Goal: Find specific page/section: Find specific page/section

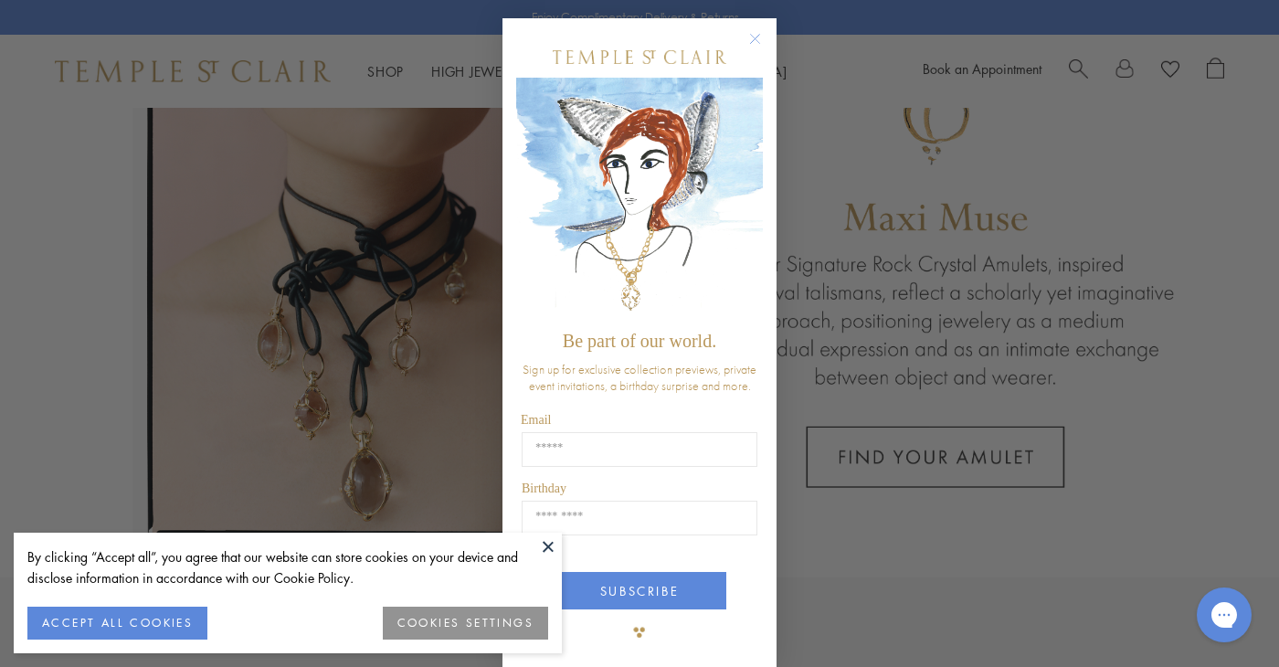
click at [755, 38] on circle "Close dialog" at bounding box center [756, 39] width 22 height 22
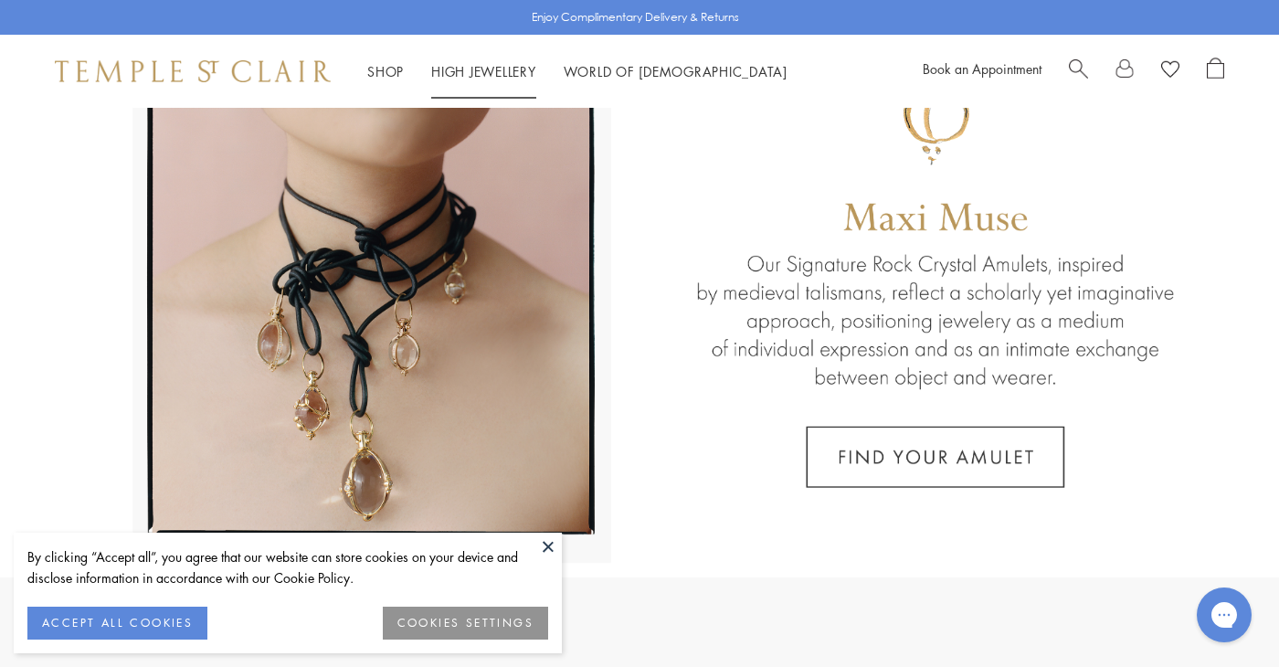
click at [471, 69] on link "High Jewellery High Jewellery" at bounding box center [483, 71] width 105 height 18
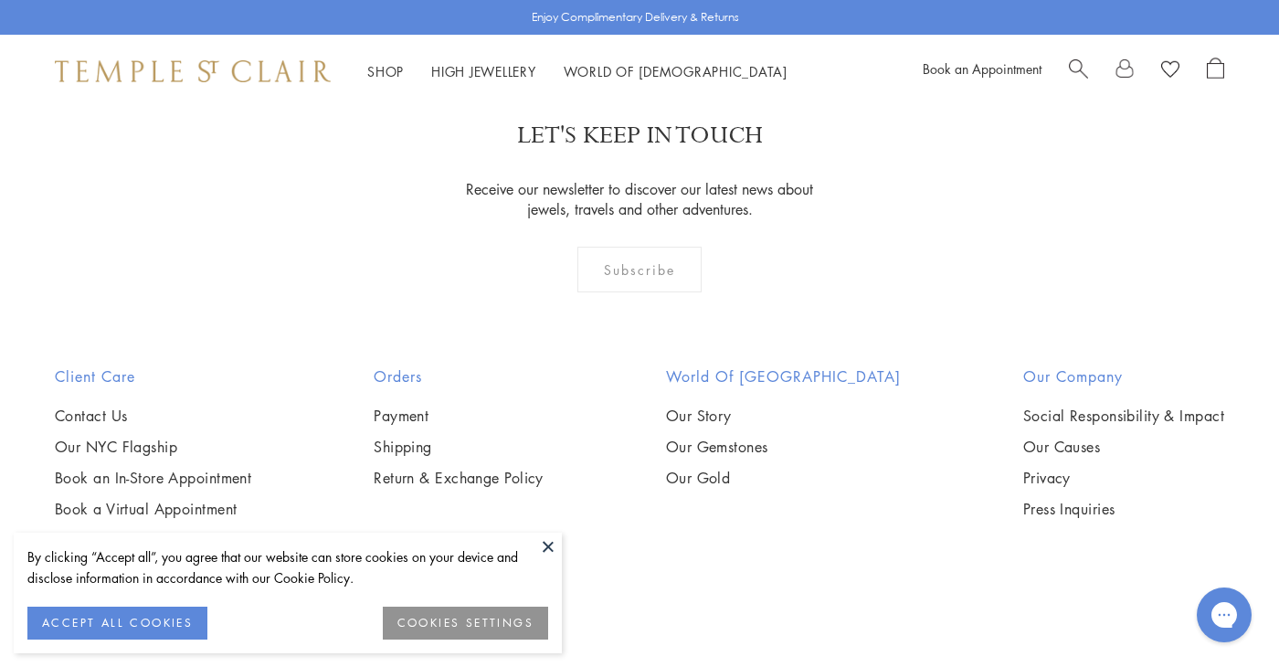
scroll to position [1748, 0]
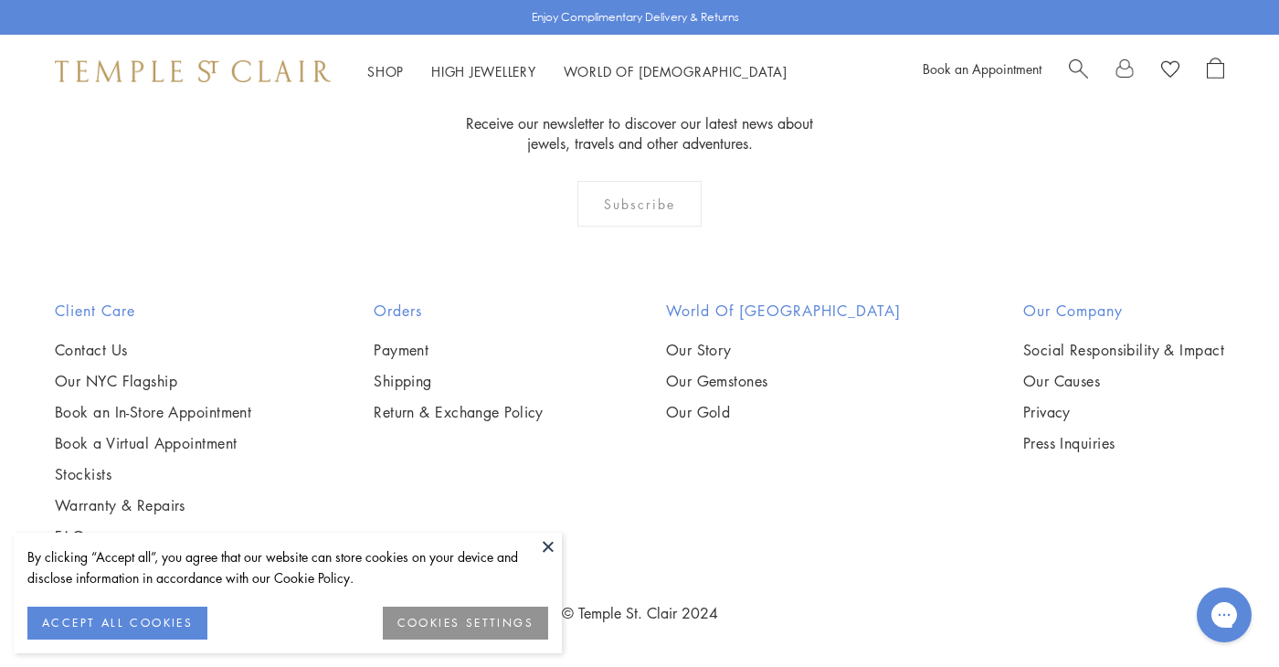
click at [546, 545] on button at bounding box center [547, 546] width 27 height 27
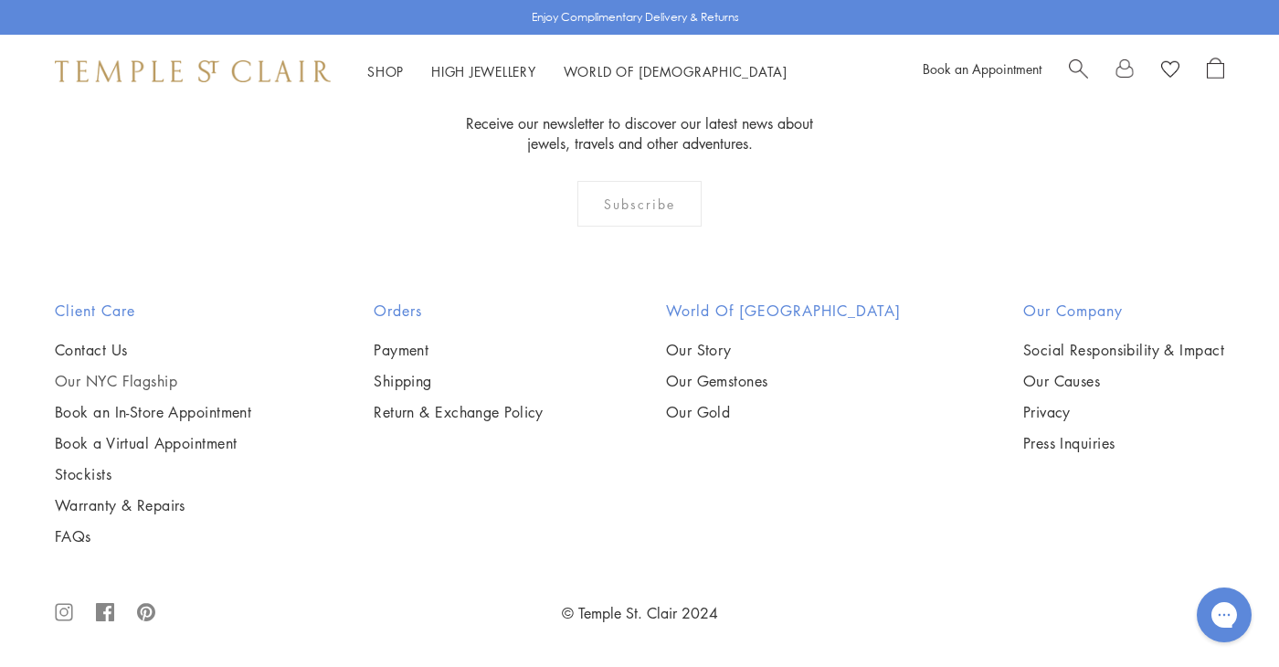
click at [103, 377] on link "Our NYC Flagship" at bounding box center [153, 381] width 196 height 20
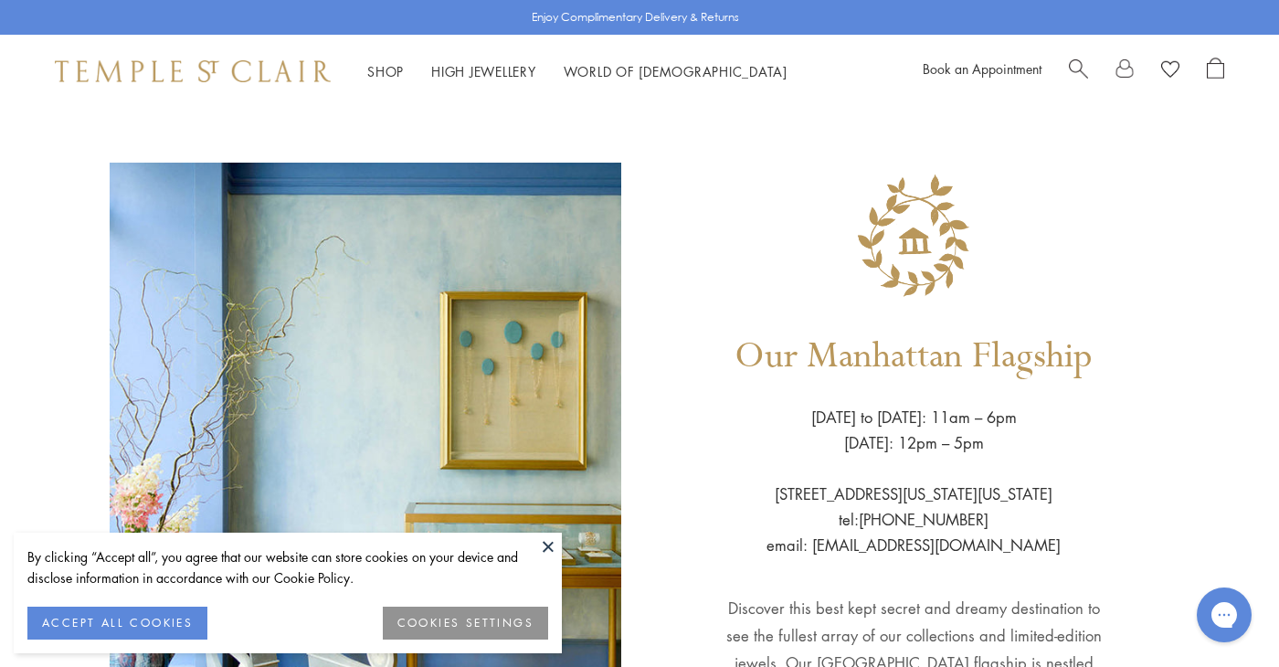
click at [547, 545] on button at bounding box center [547, 546] width 27 height 27
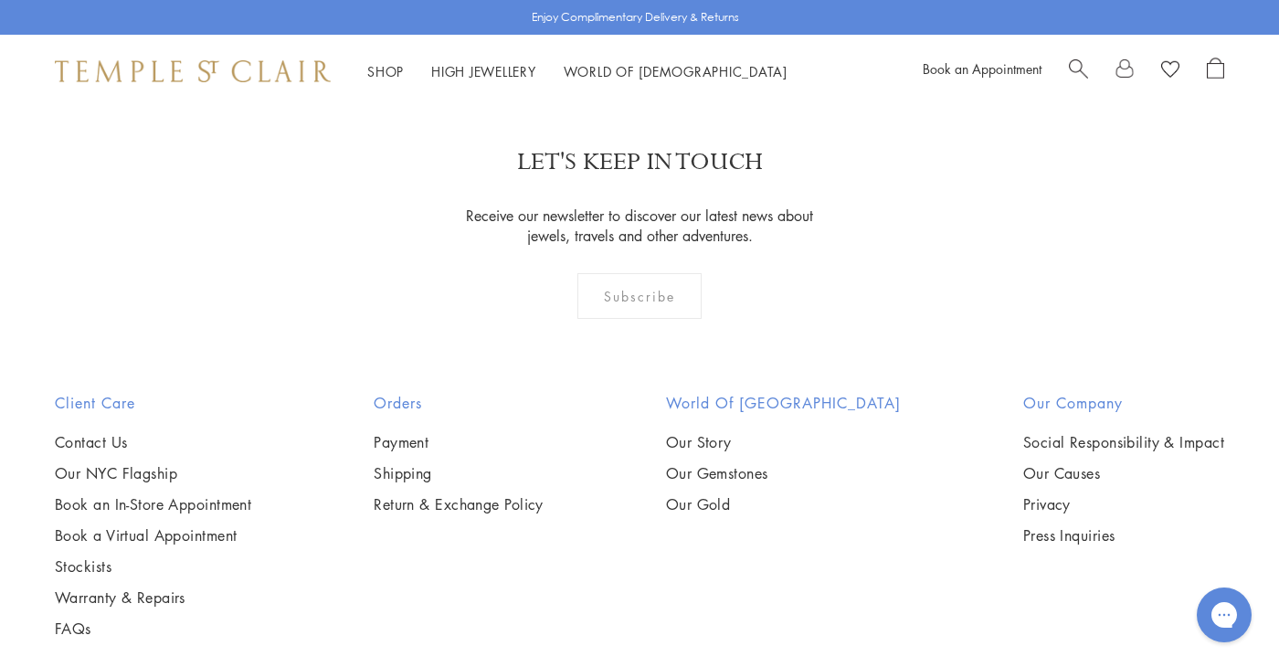
scroll to position [1548, 0]
